Goal: Navigation & Orientation: Go to known website

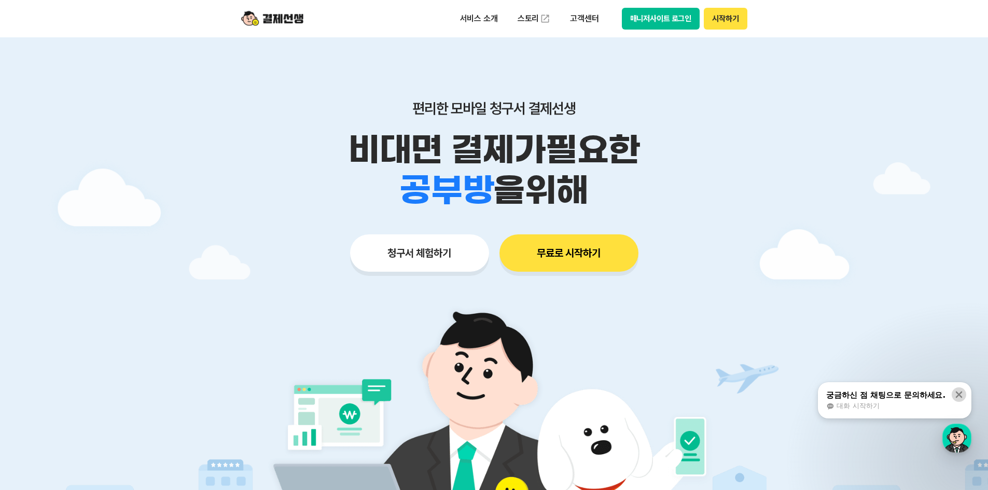
click at [959, 397] on icon at bounding box center [958, 394] width 10 height 10
click at [848, 170] on div at bounding box center [494, 310] width 988 height 547
click at [660, 17] on button "매니저사이트 로그인" at bounding box center [661, 19] width 78 height 22
click at [690, 20] on button "매니저사이트 로그인" at bounding box center [661, 19] width 78 height 22
click at [720, 300] on img at bounding box center [493, 438] width 485 height 291
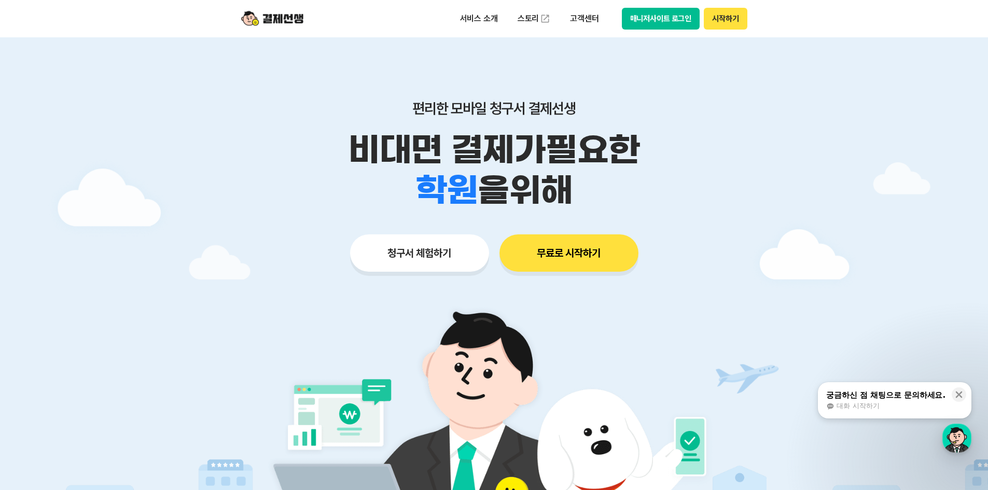
click at [676, 16] on button "매니저사이트 로그인" at bounding box center [661, 19] width 78 height 22
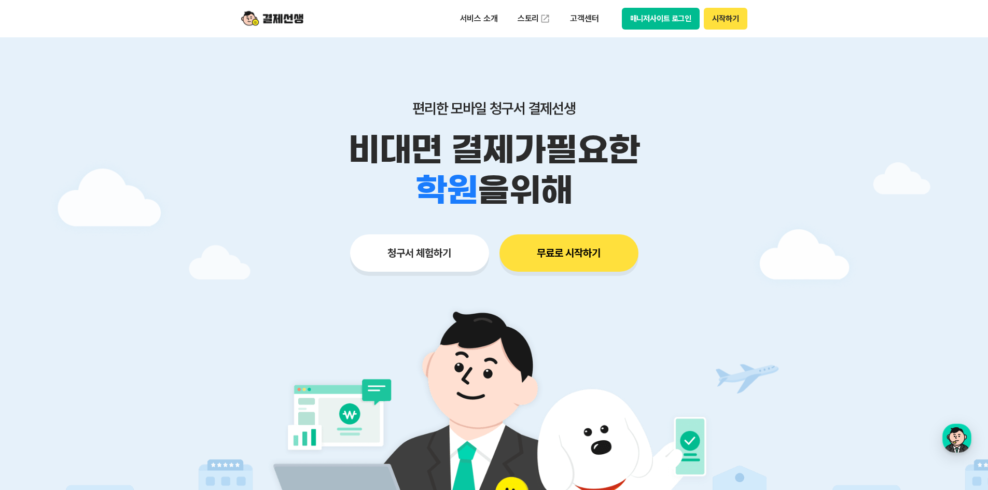
click at [631, 20] on button "매니저사이트 로그인" at bounding box center [661, 19] width 78 height 22
